Goal: Information Seeking & Learning: Find specific fact

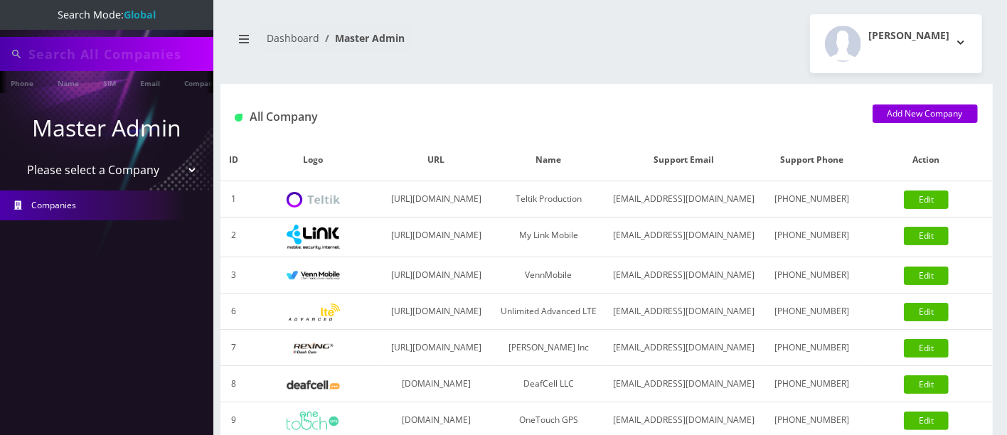
type input "7184907950"
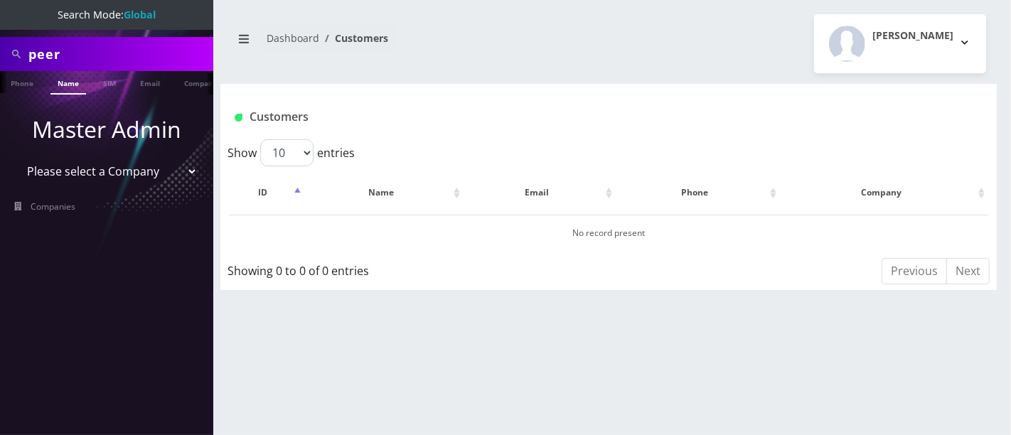
drag, startPoint x: 105, startPoint y: 53, endPoint x: 0, endPoint y: 43, distance: 105.1
click at [0, 47] on div "peer" at bounding box center [106, 54] width 213 height 34
paste input "[PERSON_NAME]"
type input "[PERSON_NAME]"
click at [67, 85] on link "Name" at bounding box center [68, 82] width 36 height 23
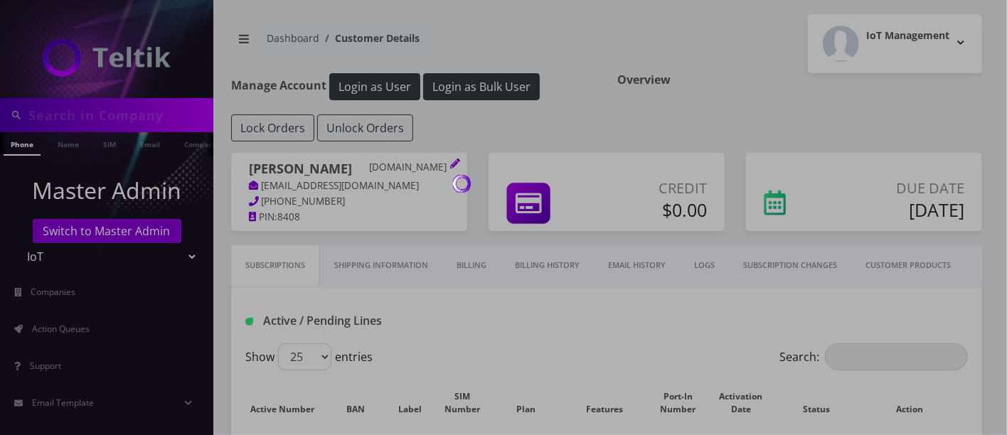
type input "[PERSON_NAME]"
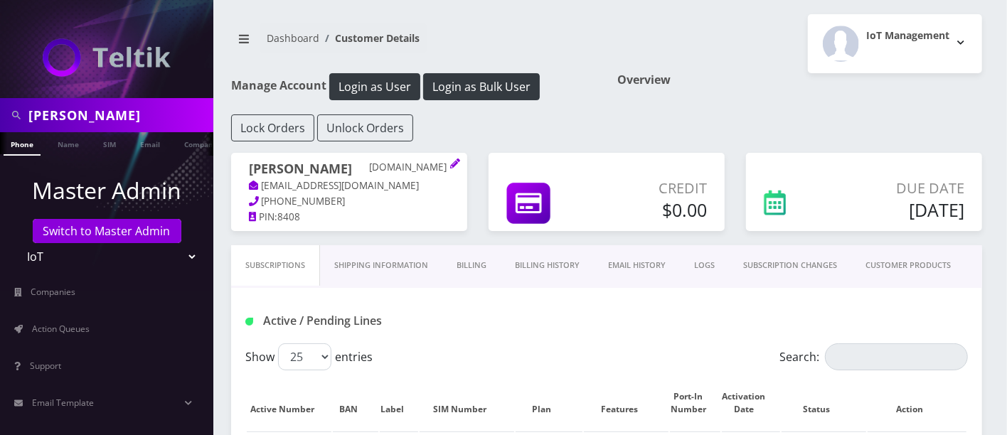
drag, startPoint x: 343, startPoint y: 171, endPoint x: 247, endPoint y: 171, distance: 95.3
click at [247, 171] on div "Jarod Stirling TPE.FYI js@tpe.fyi 469-286-8402 PIN: 8408" at bounding box center [349, 193] width 236 height 81
copy h1 "[PERSON_NAME]"
